Goal: Task Accomplishment & Management: Manage account settings

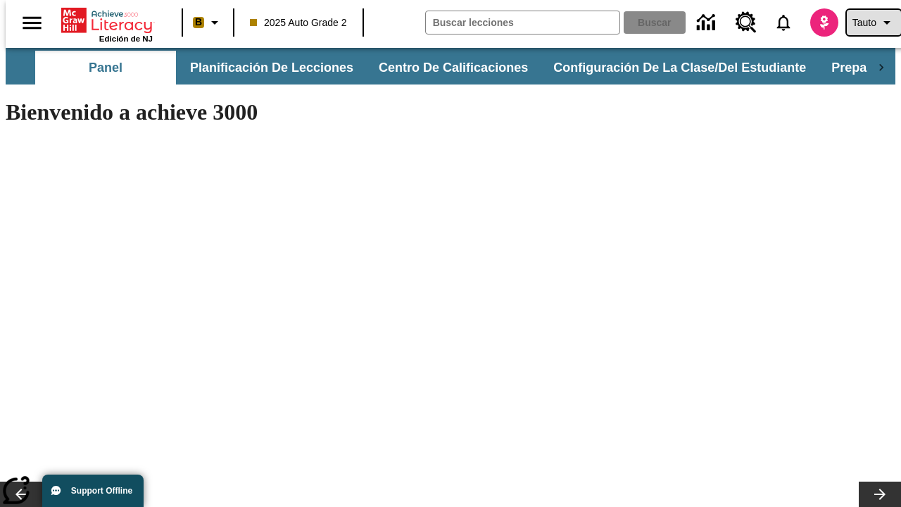
click at [866, 23] on span "Tauto" at bounding box center [864, 22] width 24 height 15
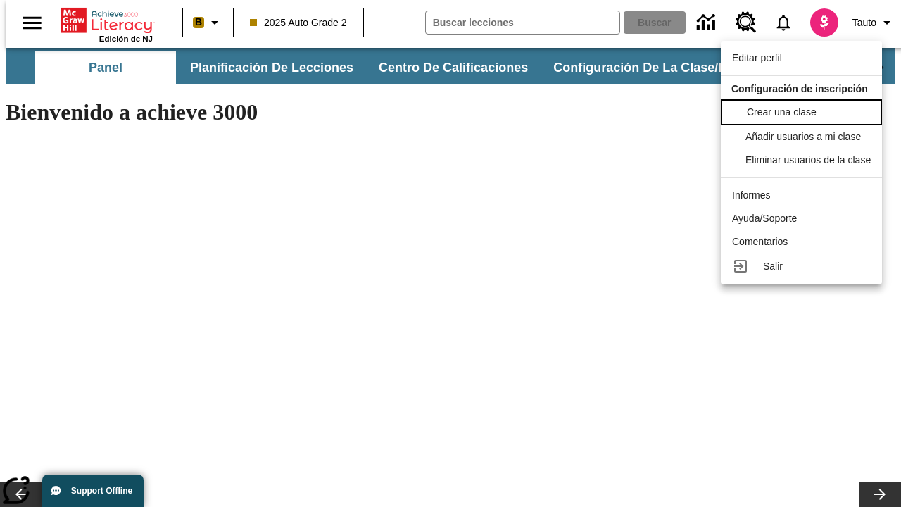
click at [805, 110] on span "Crear una clase" at bounding box center [782, 111] width 70 height 11
click at [805, 137] on span "Añadir usuarios a mi clase" at bounding box center [804, 134] width 115 height 11
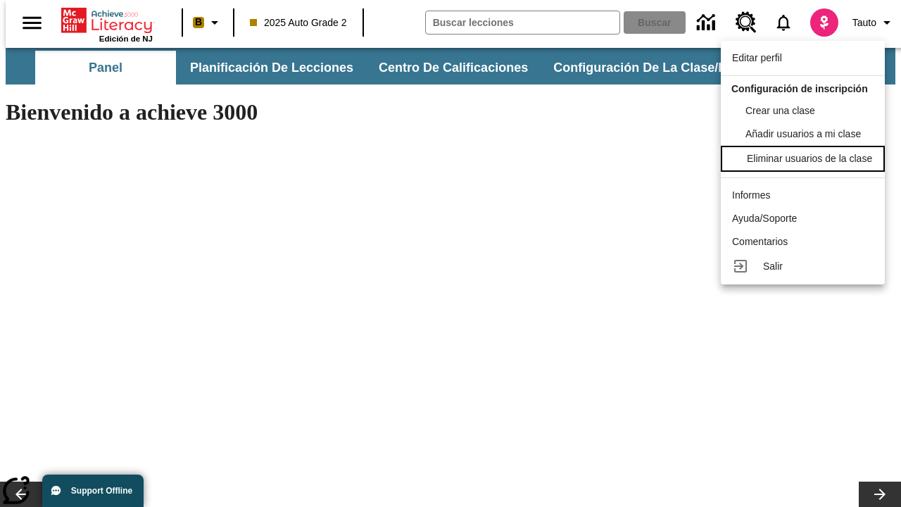
click at [805, 166] on div "Eliminar usuarios de la clase" at bounding box center [809, 158] width 125 height 15
